Goal: Information Seeking & Learning: Learn about a topic

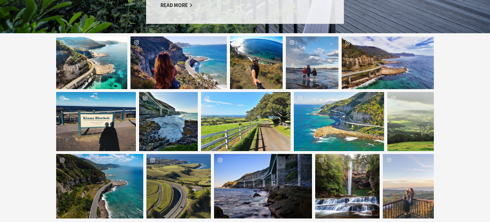
scroll to position [687, 0]
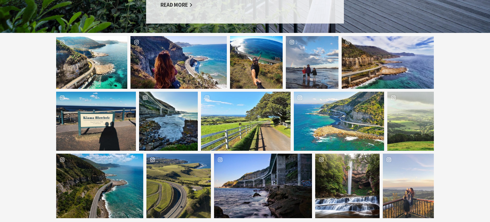
click at [348, 153] on div "grandpacificdrive Location Belmore Falls" at bounding box center [347, 185] width 64 height 64
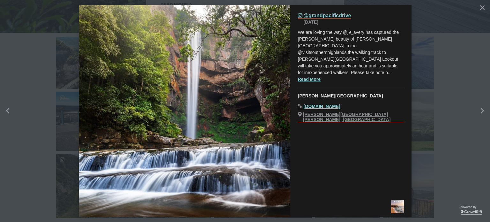
click at [432, 149] on button "details for image" at bounding box center [245, 111] width 490 height 222
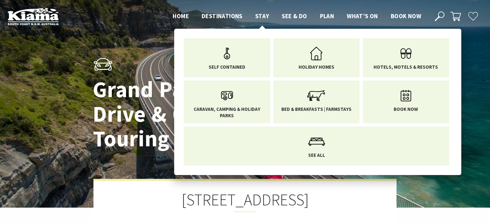
click at [265, 16] on span "Stay" at bounding box center [262, 16] width 14 height 8
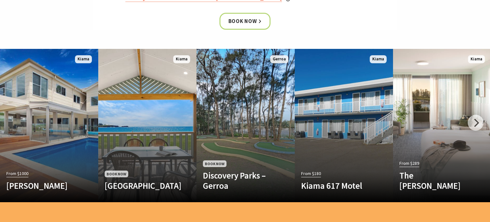
scroll to position [339, 0]
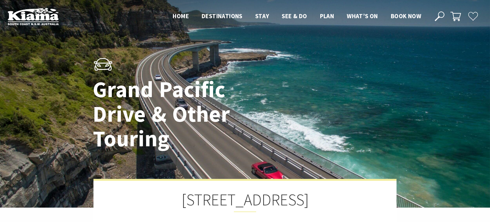
scroll to position [188, 381]
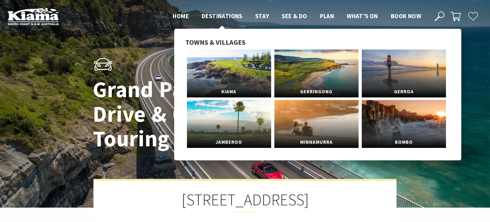
click at [230, 13] on span "Destinations" at bounding box center [221, 16] width 41 height 8
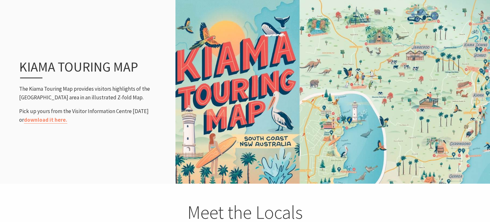
scroll to position [711, 0]
click at [53, 121] on link "download it here." at bounding box center [45, 119] width 43 height 7
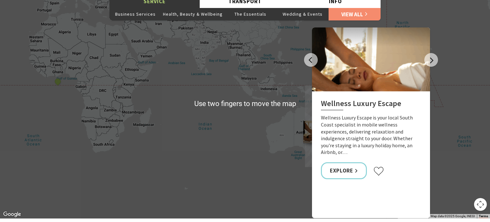
scroll to position [905, 0]
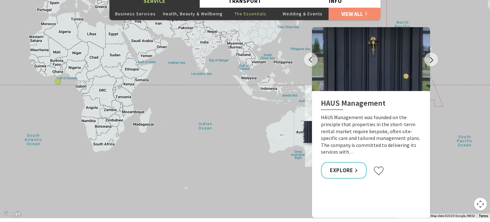
click at [248, 17] on button "The Essentials" at bounding box center [250, 13] width 52 height 13
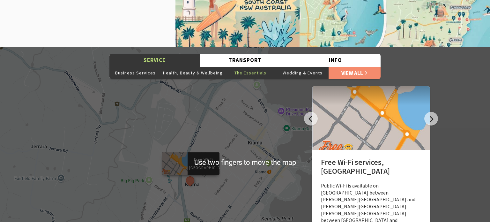
scroll to position [843, 0]
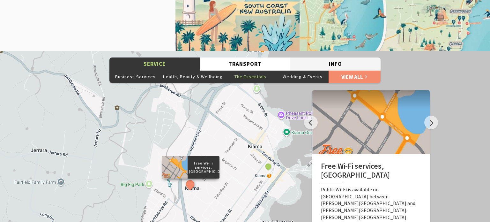
click at [349, 65] on button "Info" at bounding box center [335, 63] width 90 height 13
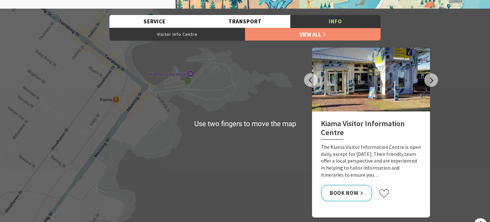
scroll to position [885, 0]
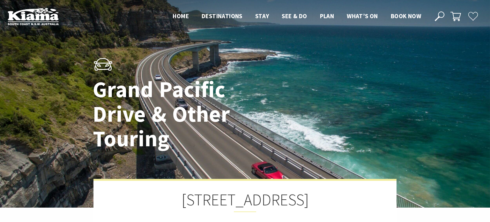
scroll to position [188, 381]
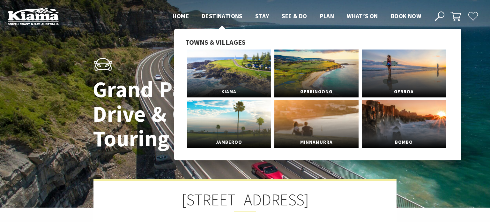
click at [213, 12] on span "Destinations" at bounding box center [221, 16] width 41 height 8
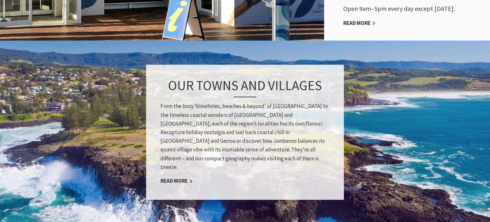
scroll to position [486, 0]
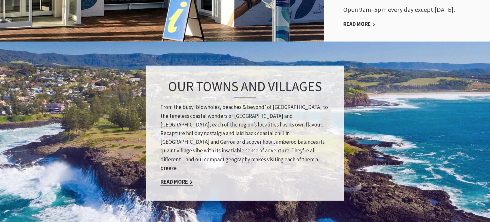
click at [181, 178] on link "Read More" at bounding box center [176, 181] width 32 height 7
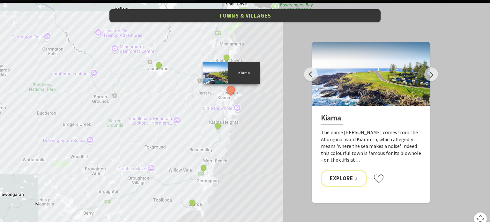
scroll to position [442, 0]
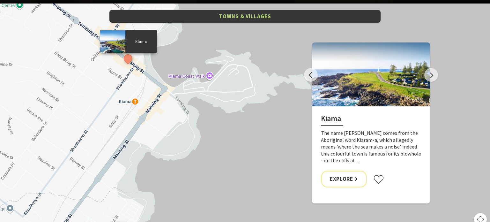
click at [208, 79] on div "Kiama Kiama Heights Kiama Downs Jamberoo Gerroa Gerringong" at bounding box center [245, 119] width 490 height 230
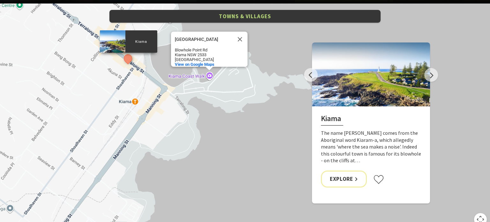
click at [135, 104] on div "Kiama Kiama Heights Kiama Downs Jamberoo Gerroa Gerringong Kiama Coast Walk Kia…" at bounding box center [245, 119] width 490 height 230
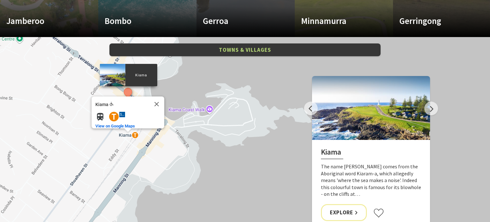
scroll to position [409, 0]
click at [159, 100] on button "Close" at bounding box center [156, 103] width 15 height 15
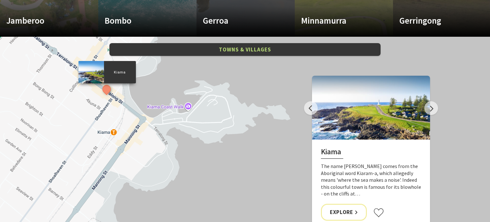
click at [152, 88] on div "Kiama Kiama Heights Kiama Downs Jamberoo Gerroa Gerringong" at bounding box center [245, 152] width 490 height 230
click at [123, 71] on p "Kiama" at bounding box center [120, 72] width 32 height 6
click at [432, 109] on button "Next" at bounding box center [431, 108] width 14 height 14
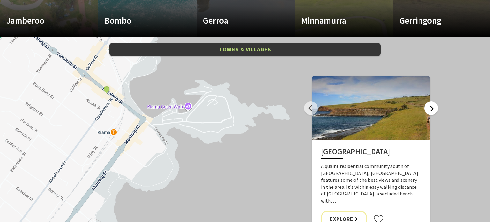
click at [434, 105] on button "Next" at bounding box center [431, 108] width 14 height 14
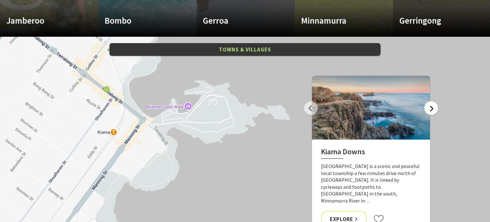
click at [433, 103] on button "Next" at bounding box center [431, 108] width 14 height 14
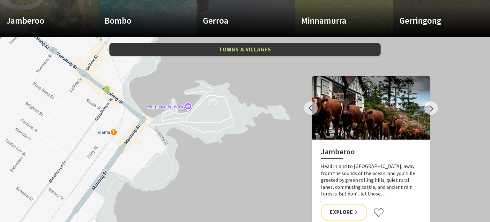
click at [435, 100] on div "Kiama Kiama Heights Kiama Downs Jamberoo Gerroa Gerringong" at bounding box center [245, 152] width 490 height 230
click at [435, 104] on button "Next" at bounding box center [431, 108] width 14 height 14
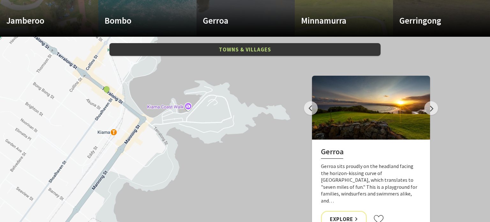
click at [437, 105] on div "Kiama Kiama Heights Kiama Downs Jamberoo Gerroa Gerringong" at bounding box center [245, 152] width 490 height 230
